Goal: Task Accomplishment & Management: Complete application form

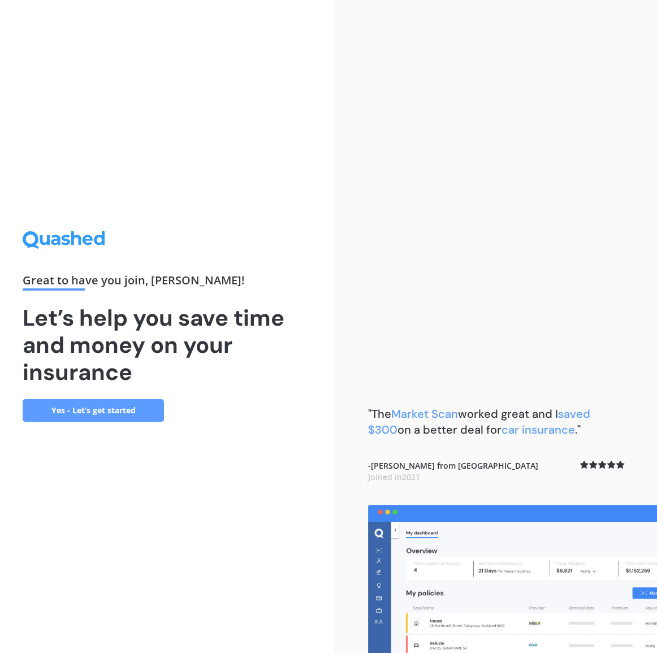
click at [104, 413] on link "Yes - Let’s get started" at bounding box center [93, 410] width 141 height 23
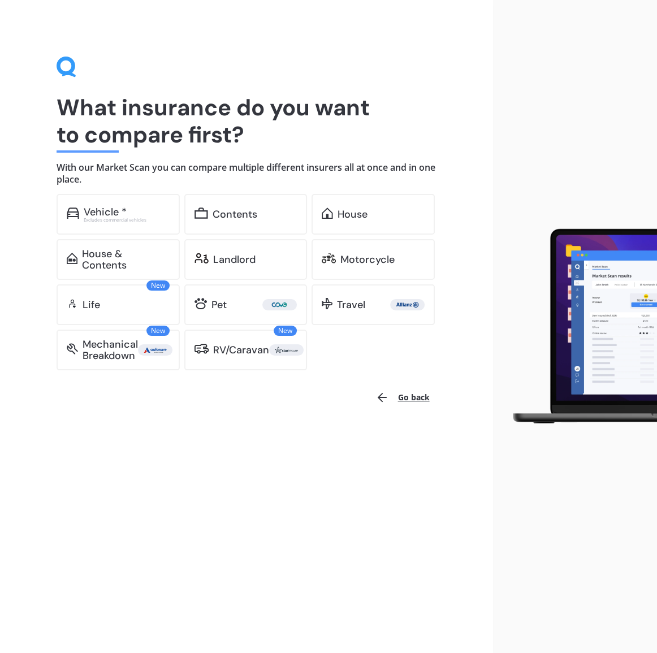
click at [416, 395] on button "Go back" at bounding box center [403, 397] width 68 height 27
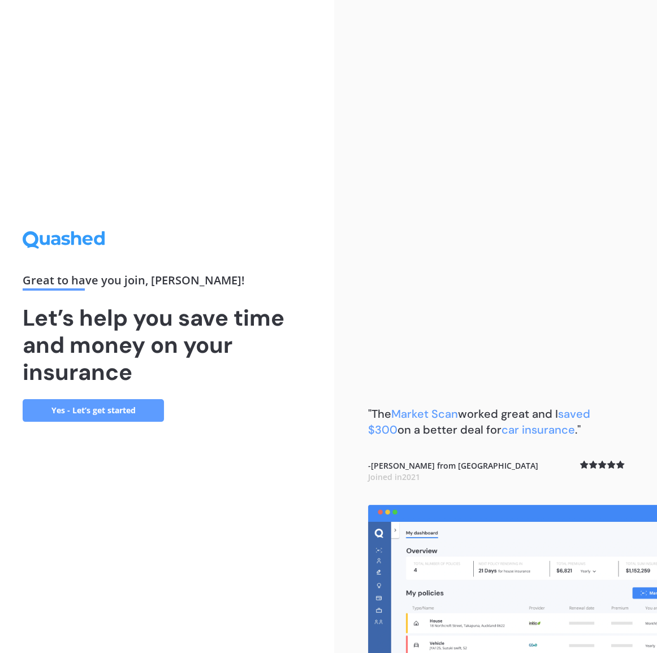
click at [86, 407] on link "Yes - Let’s get started" at bounding box center [93, 410] width 141 height 23
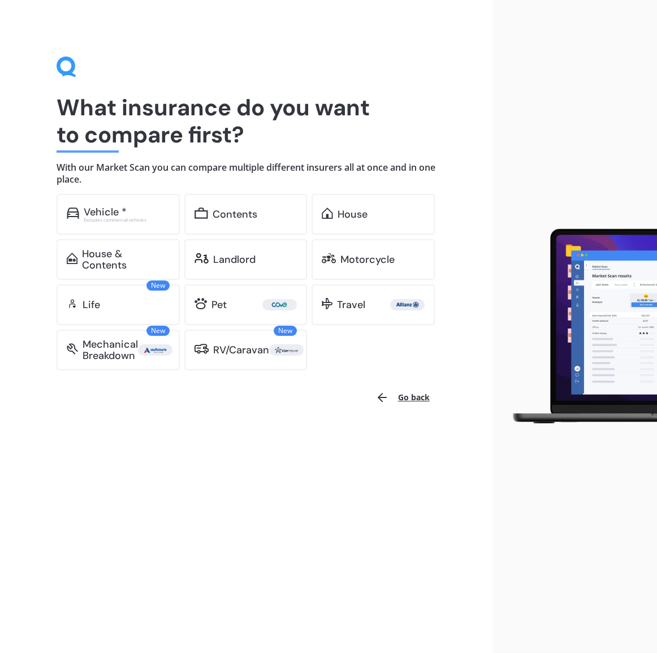
click at [68, 68] on icon at bounding box center [67, 67] width 20 height 21
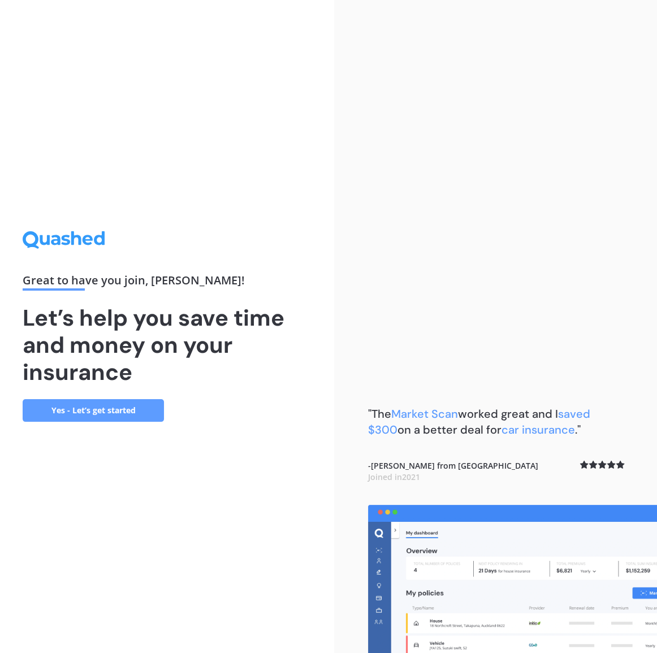
click at [100, 410] on link "Yes - Let’s get started" at bounding box center [93, 410] width 141 height 23
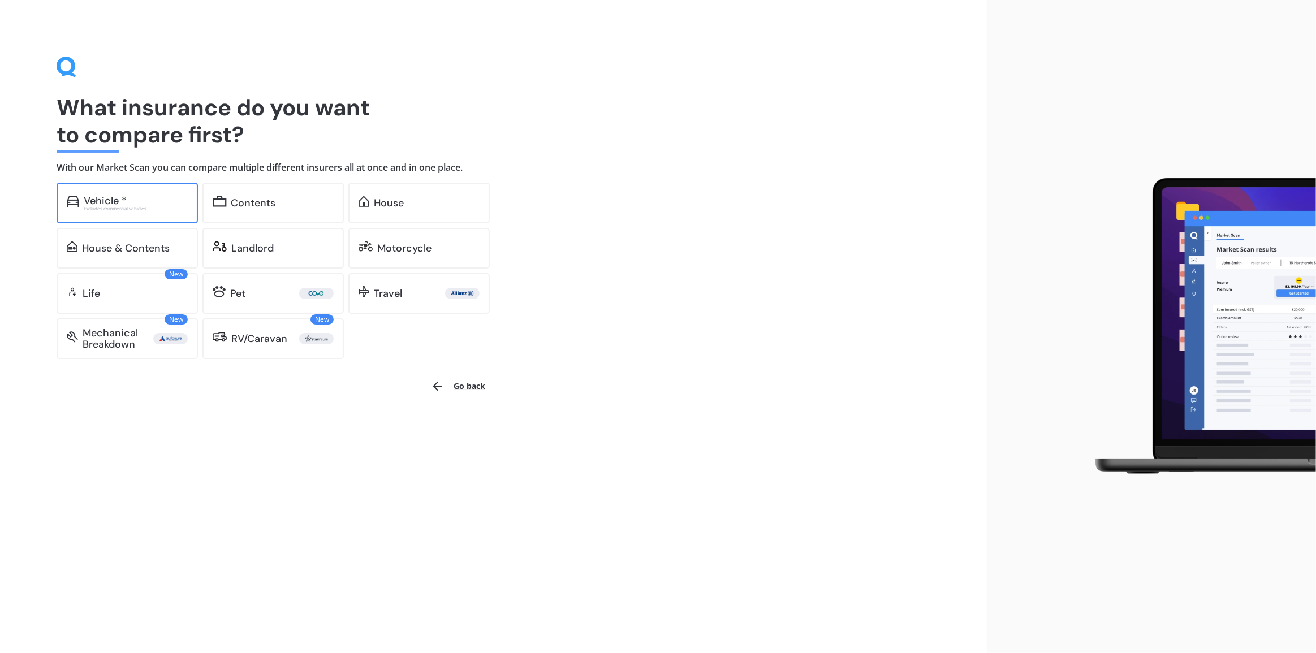
click at [169, 201] on div "Vehicle *" at bounding box center [136, 200] width 104 height 11
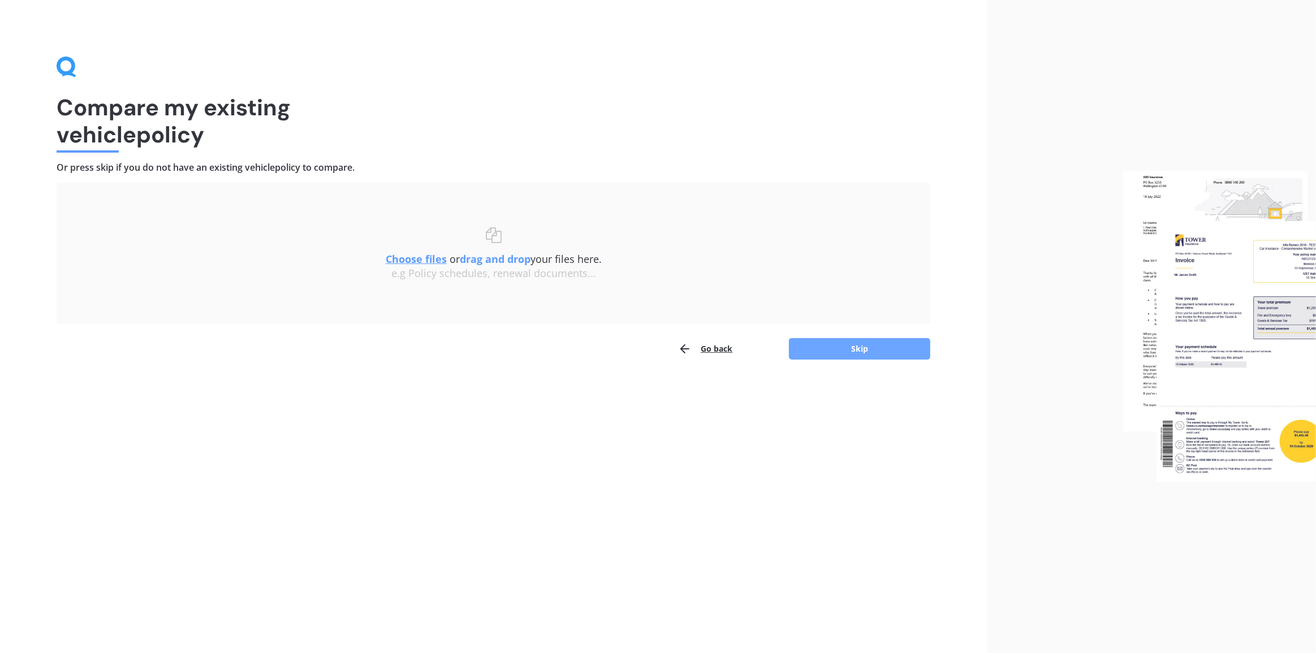
click at [657, 348] on button "Skip" at bounding box center [859, 348] width 141 height 21
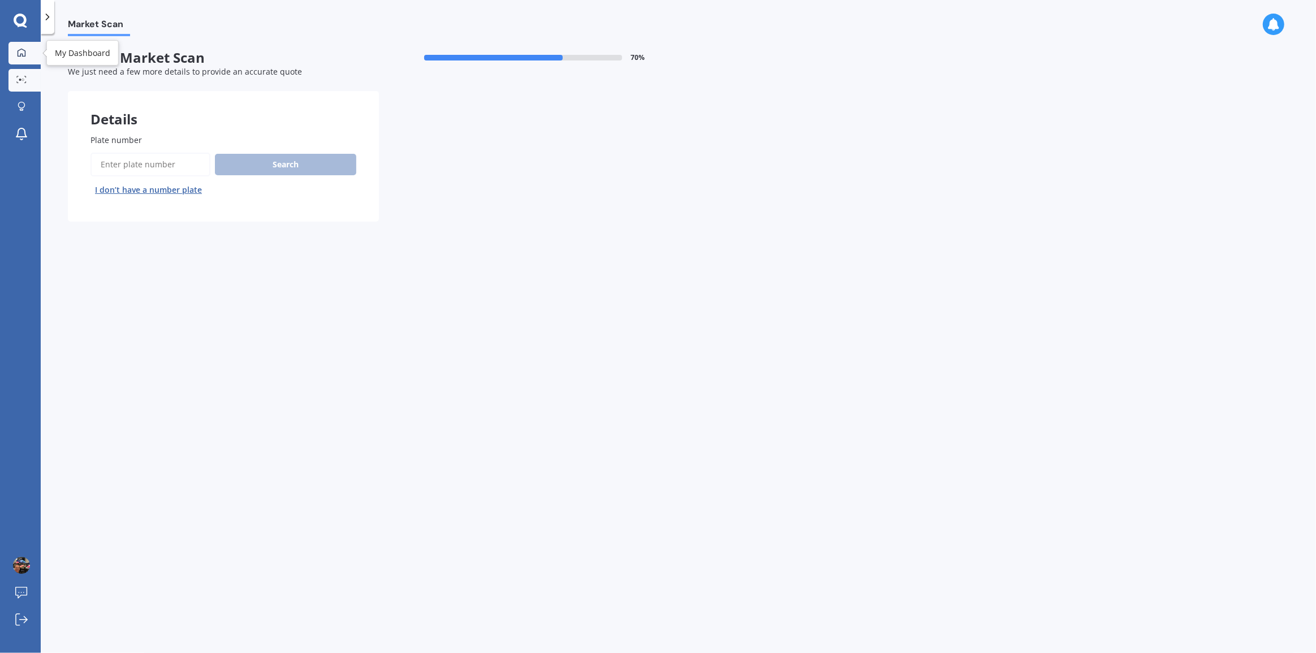
click at [19, 46] on link "My Dashboard" at bounding box center [24, 53] width 32 height 23
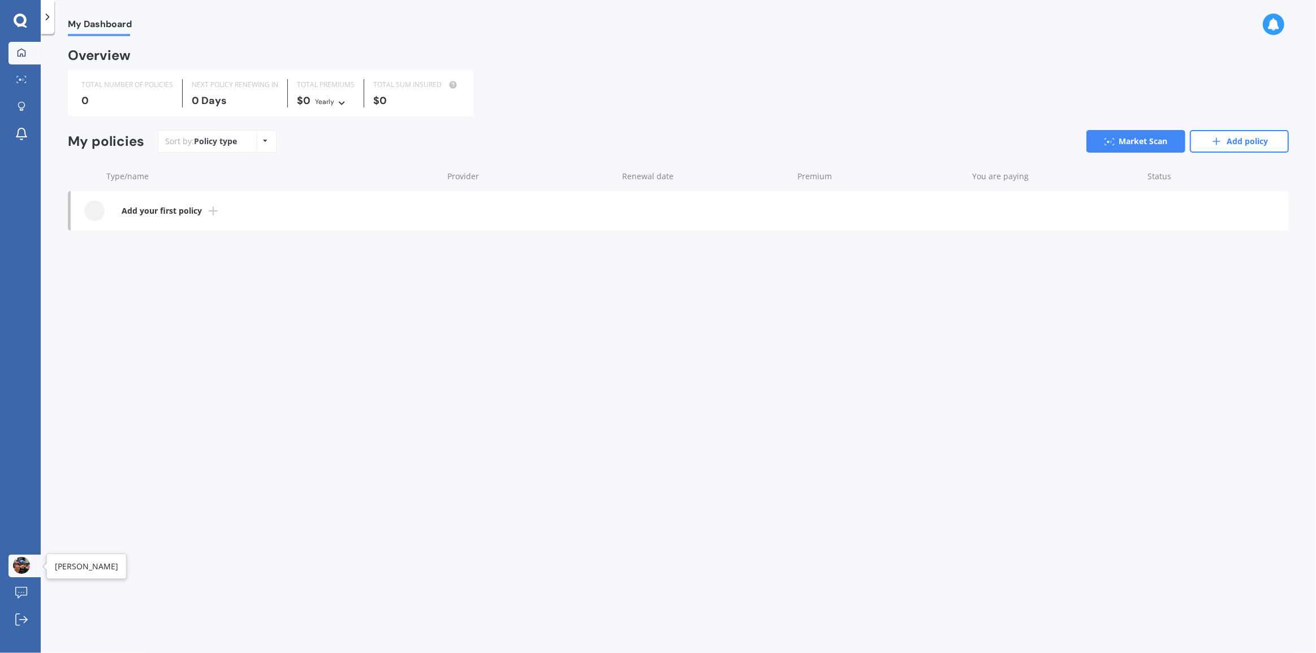
click at [16, 561] on img at bounding box center [21, 565] width 17 height 17
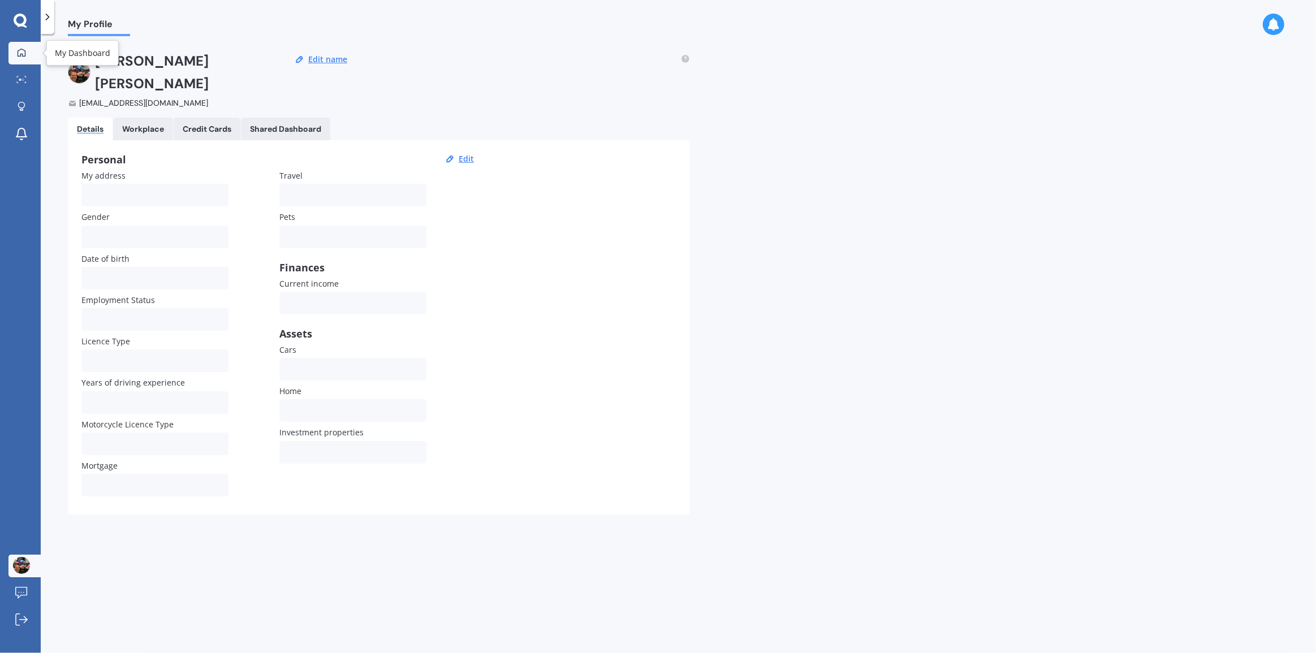
click at [19, 52] on icon at bounding box center [21, 52] width 9 height 9
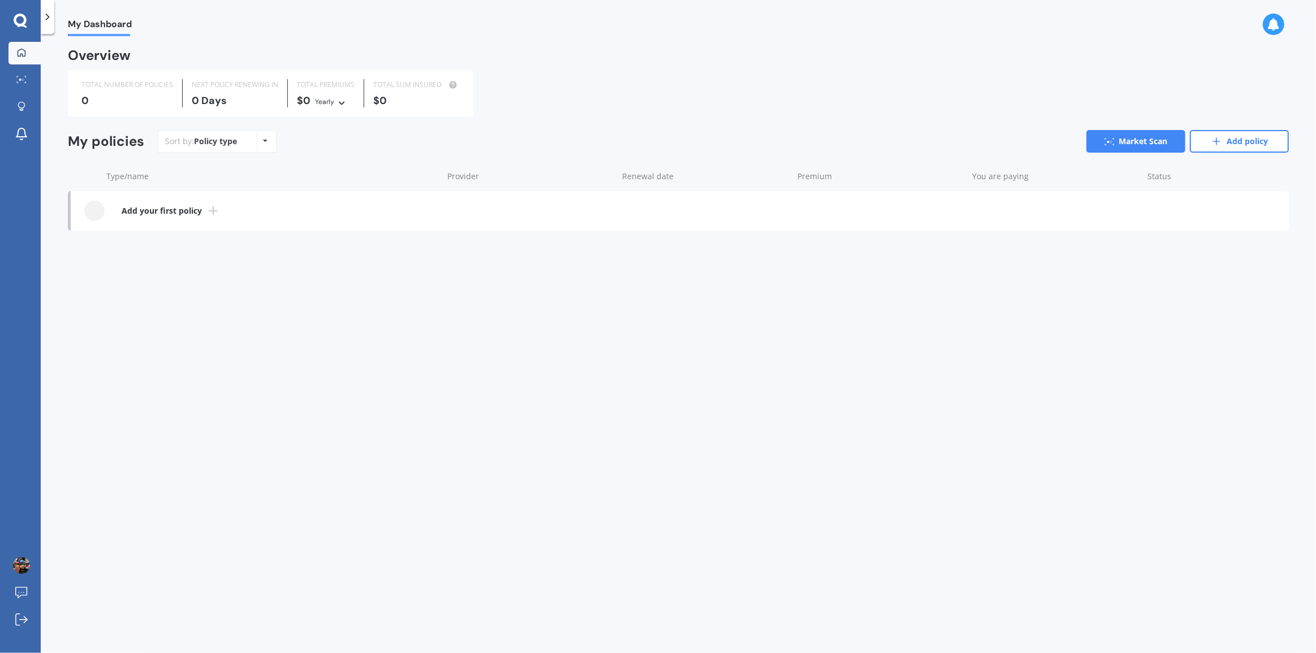
click at [16, 15] on icon at bounding box center [21, 21] width 14 height 15
click at [657, 18] on icon at bounding box center [1274, 24] width 12 height 12
click at [657, 62] on div "Overview" at bounding box center [678, 60] width 1221 height 20
click at [20, 564] on img at bounding box center [21, 565] width 17 height 17
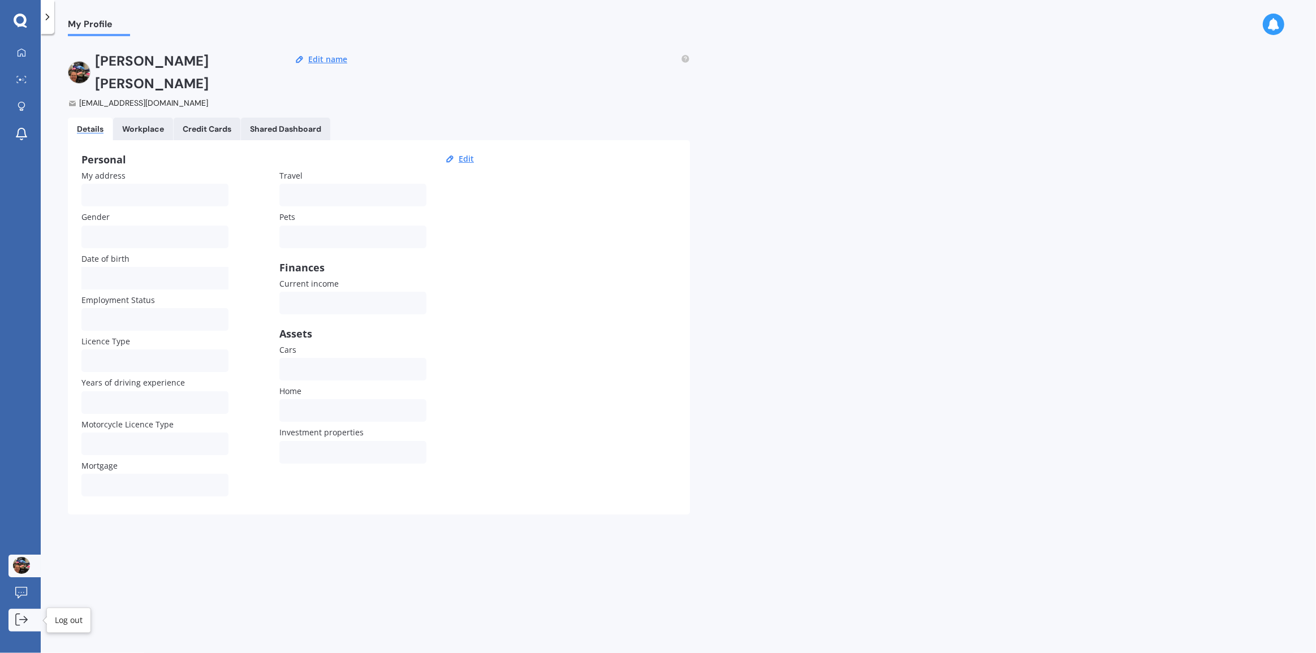
click at [23, 620] on icon at bounding box center [23, 620] width 7 height 0
